Goal: Find contact information: Obtain details needed to contact an individual or organization

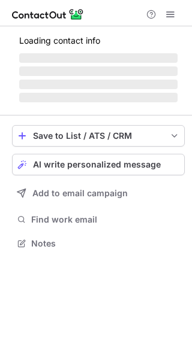
scroll to position [250, 192]
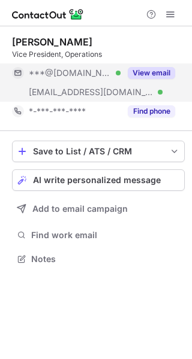
click at [144, 72] on button "View email" at bounding box center [151, 73] width 47 height 12
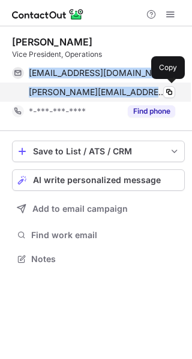
drag, startPoint x: 28, startPoint y: 65, endPoint x: 153, endPoint y: 96, distance: 129.4
click at [153, 96] on div "rkshan2001@yahoo.com Verified Copy richard@caststeelproducts.com Verified Copy" at bounding box center [93, 82] width 163 height 38
copy div "rkshan2001@yahoo.com Verified Copy richard@caststeelproducts.com"
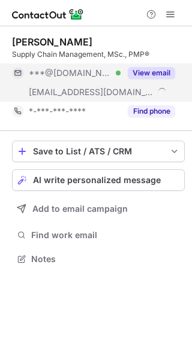
scroll to position [250, 192]
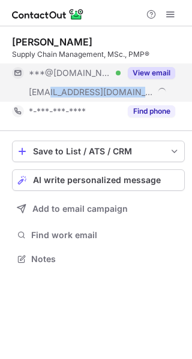
drag, startPoint x: 138, startPoint y: 91, endPoint x: 51, endPoint y: 96, distance: 86.9
click at [51, 96] on span "[EMAIL_ADDRESS][DOMAIN_NAME]" at bounding box center [91, 92] width 125 height 11
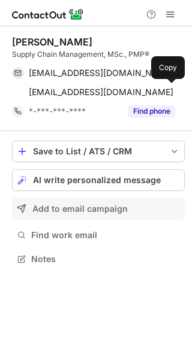
drag, startPoint x: 52, startPoint y: 96, endPoint x: 170, endPoint y: 209, distance: 163.4
click at [170, 209] on div "Add to email campaign" at bounding box center [105, 209] width 147 height 10
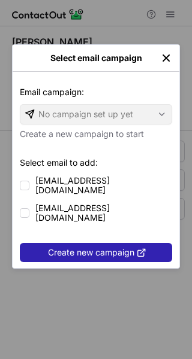
drag, startPoint x: 167, startPoint y: 62, endPoint x: 158, endPoint y: 65, distance: 9.5
click at [167, 61] on img "left-button" at bounding box center [166, 58] width 12 height 12
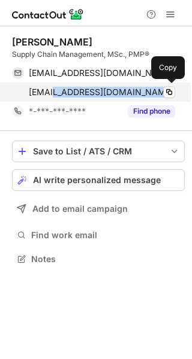
drag, startPoint x: 146, startPoint y: 93, endPoint x: 57, endPoint y: 93, distance: 88.6
click at [57, 93] on div "[EMAIL_ADDRESS][DOMAIN_NAME]" at bounding box center [102, 92] width 146 height 11
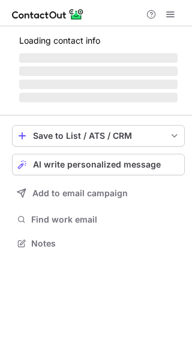
scroll to position [250, 192]
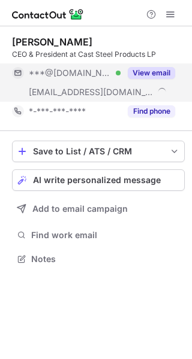
click at [148, 74] on button "View email" at bounding box center [151, 73] width 47 height 12
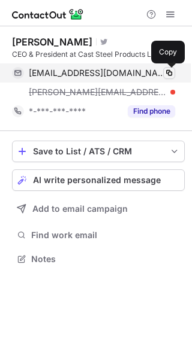
click at [168, 72] on span at bounding box center [169, 73] width 10 height 10
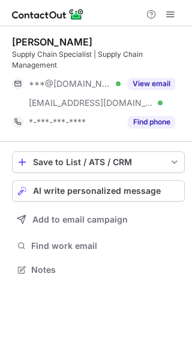
scroll to position [261, 192]
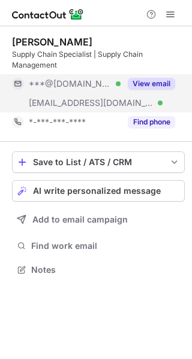
click at [139, 83] on button "View email" at bounding box center [151, 84] width 47 height 12
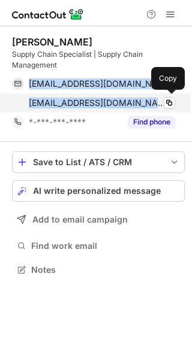
drag, startPoint x: 29, startPoint y: 75, endPoint x: 151, endPoint y: 105, distance: 125.6
click at [151, 105] on div "[EMAIL_ADDRESS][DOMAIN_NAME] Verified Copy [EMAIL_ADDRESS][DOMAIN_NAME] Verifie…" at bounding box center [93, 93] width 163 height 38
copy div "[EMAIL_ADDRESS][DOMAIN_NAME] Verified Copy gbaskaran@caststeelproducts."
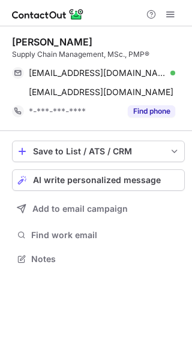
scroll to position [250, 192]
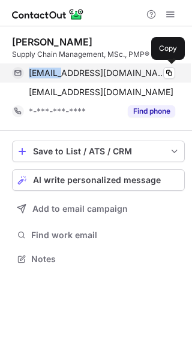
drag, startPoint x: 29, startPoint y: 75, endPoint x: 60, endPoint y: 72, distance: 31.9
click at [60, 72] on span "osekhon@yahoo.com" at bounding box center [97, 73] width 137 height 11
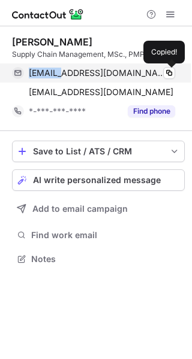
copy span "osekhon"
